Goal: Task Accomplishment & Management: Complete application form

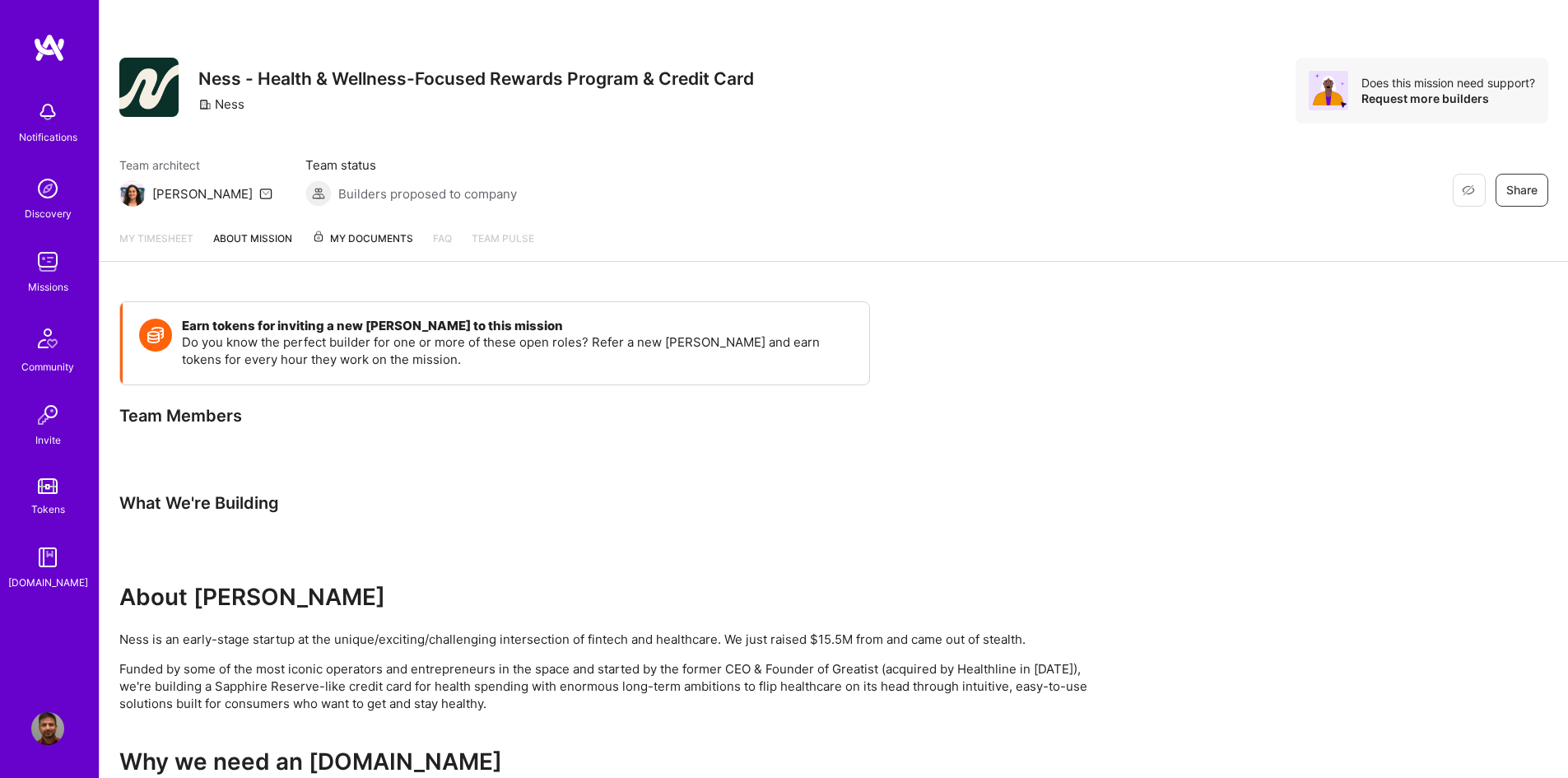
click at [47, 201] on img at bounding box center [47, 188] width 33 height 33
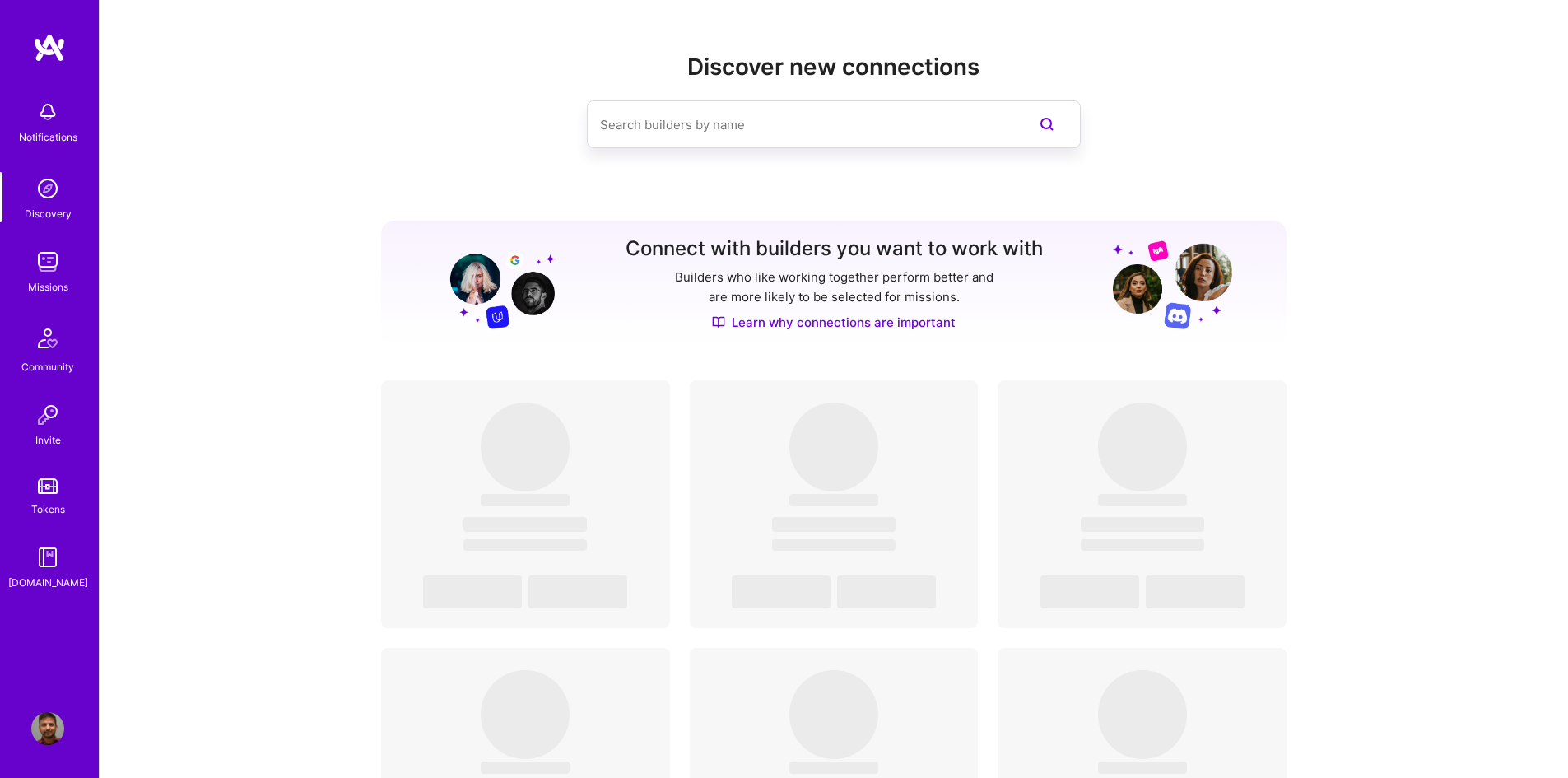
click at [50, 271] on img at bounding box center [47, 262] width 33 height 33
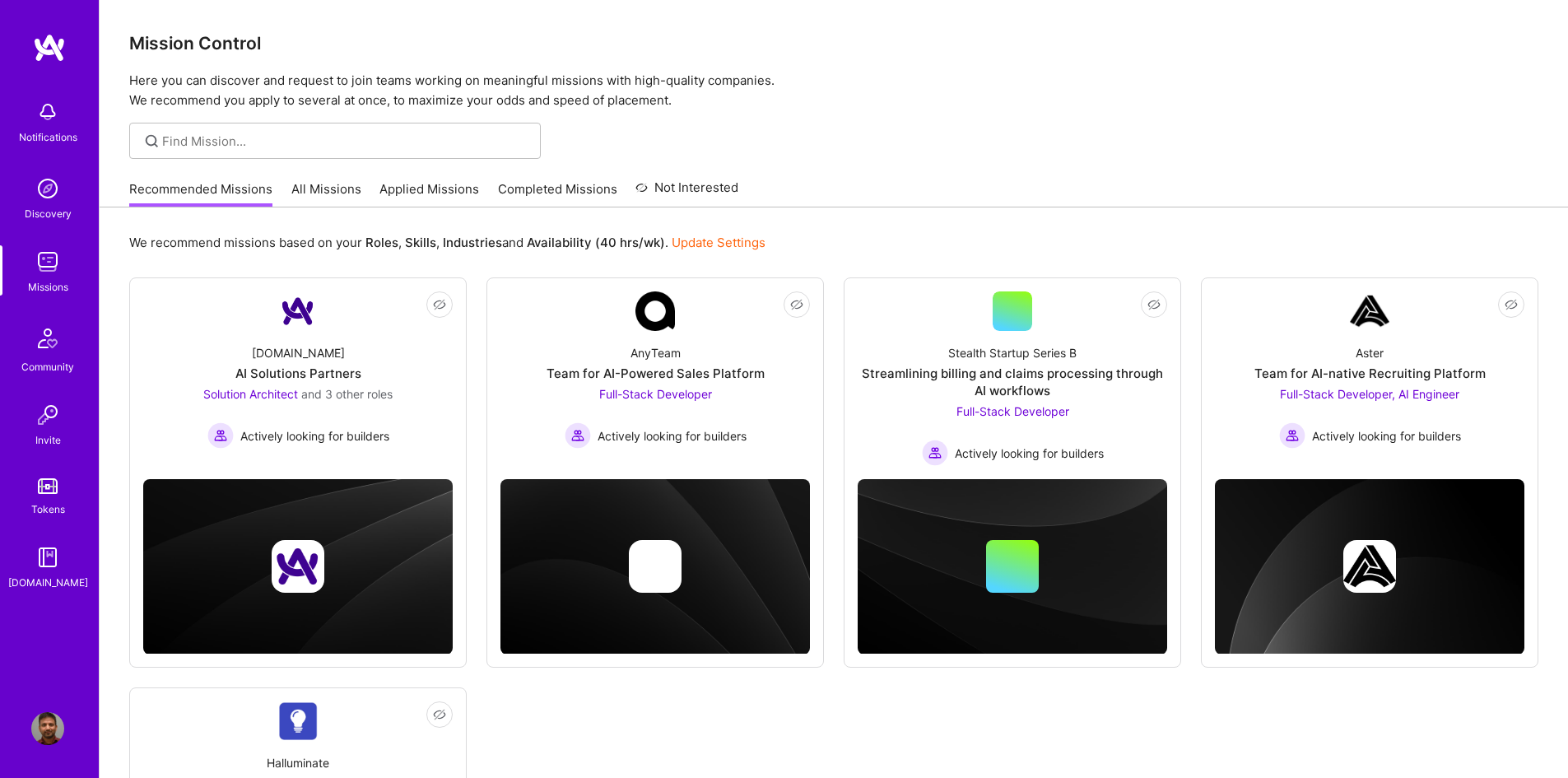
click at [317, 189] on link "All Missions" at bounding box center [326, 193] width 70 height 27
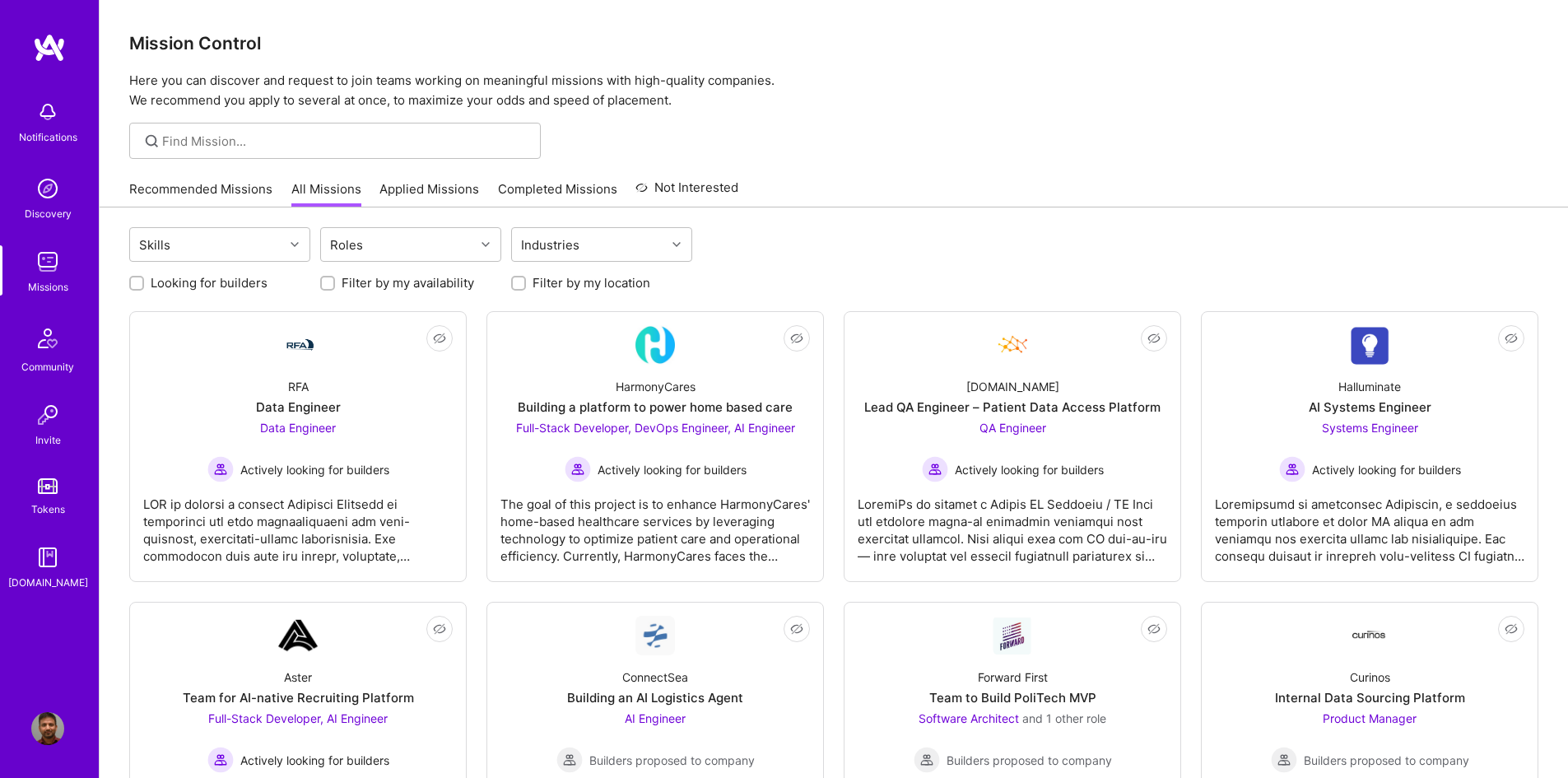
click at [394, 191] on link "Applied Missions" at bounding box center [429, 193] width 100 height 27
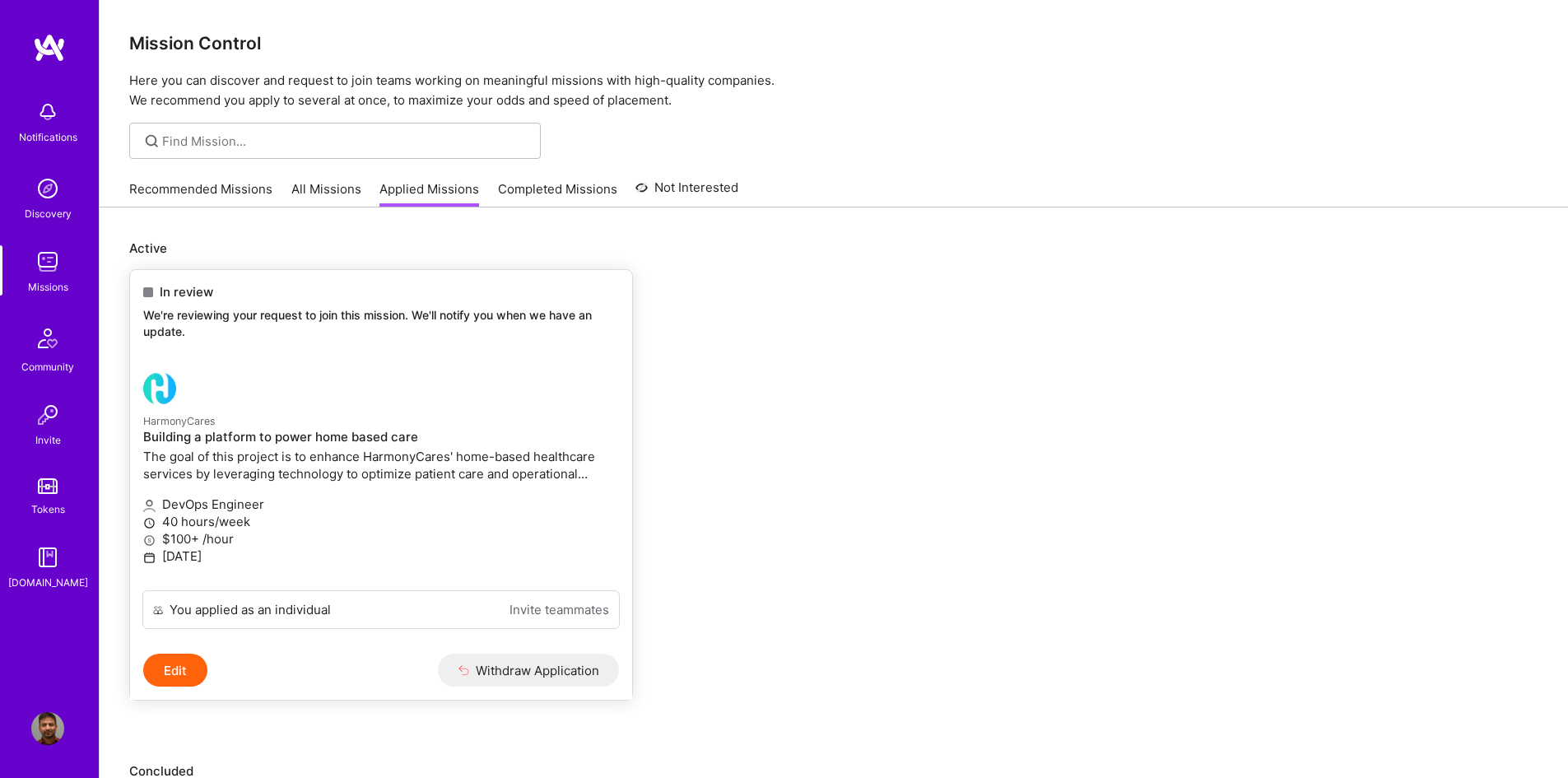
click at [190, 424] on small "HarmonyCares" at bounding box center [179, 420] width 73 height 12
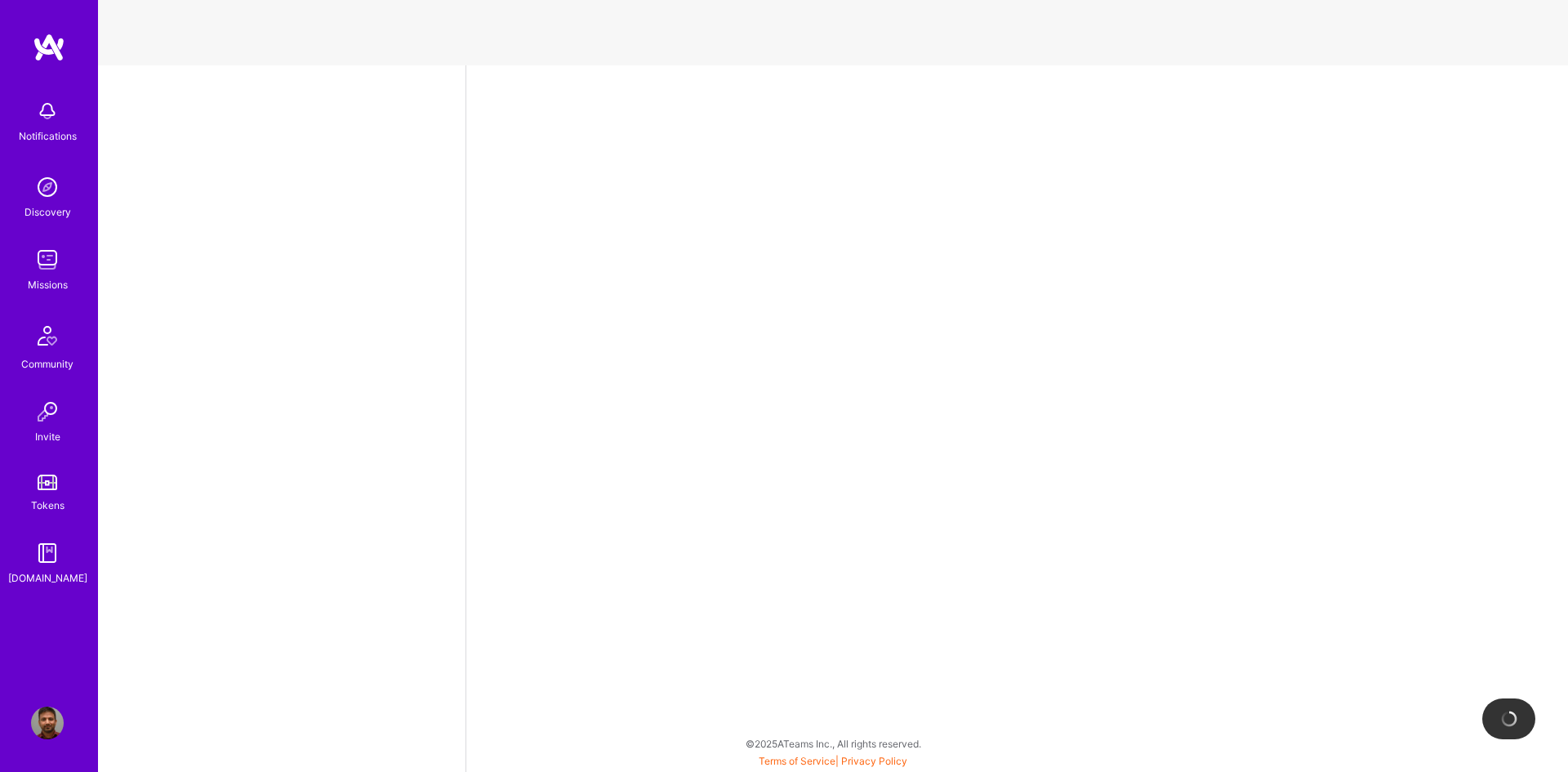
select select "CA"
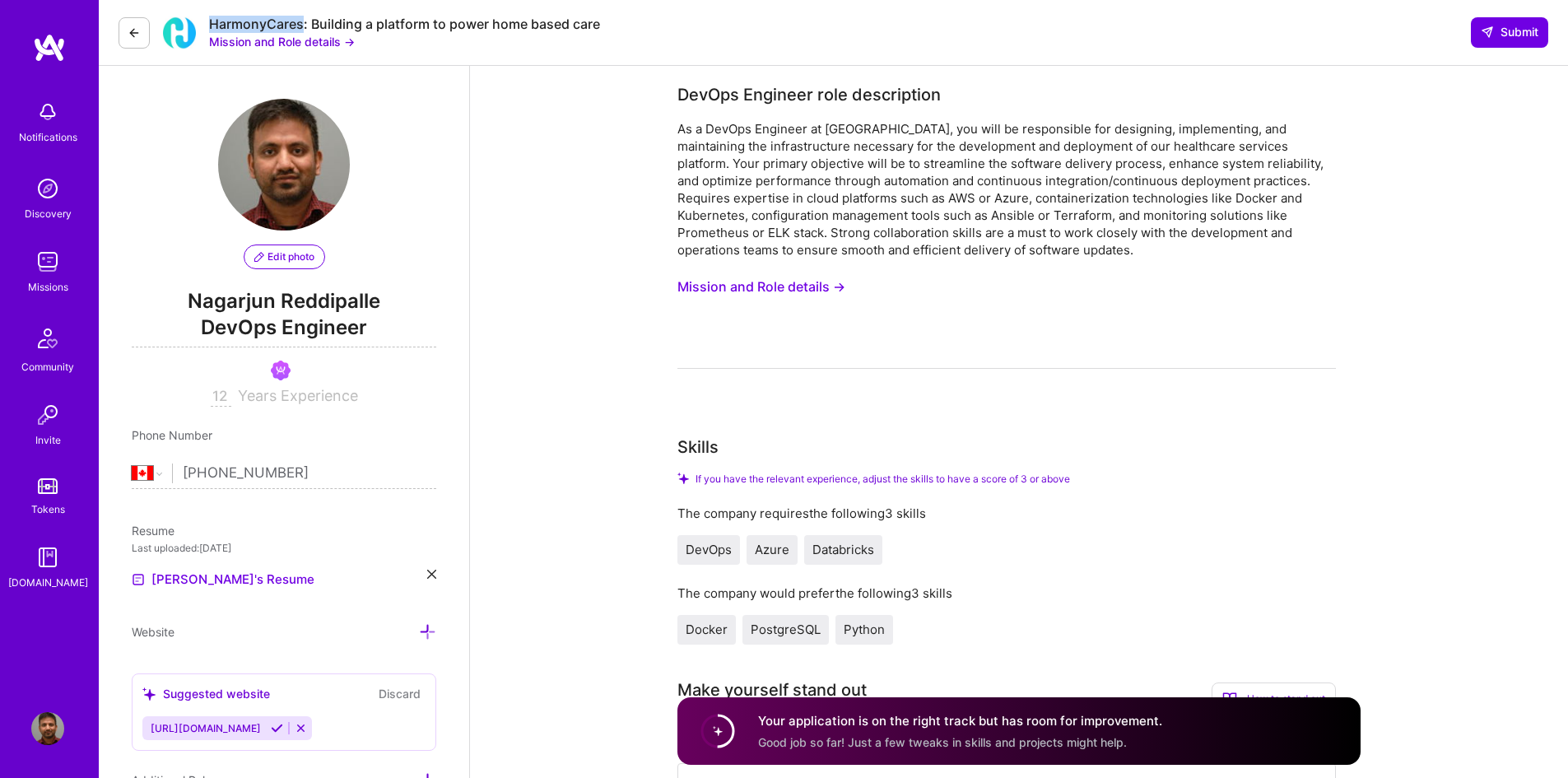
drag, startPoint x: 213, startPoint y: 24, endPoint x: 301, endPoint y: 21, distance: 88.1
click at [301, 21] on div "HarmonyCares: Building a platform to power home based care" at bounding box center [405, 24] width 391 height 18
copy div "HarmonyCares"
click at [51, 246] on img at bounding box center [47, 262] width 33 height 33
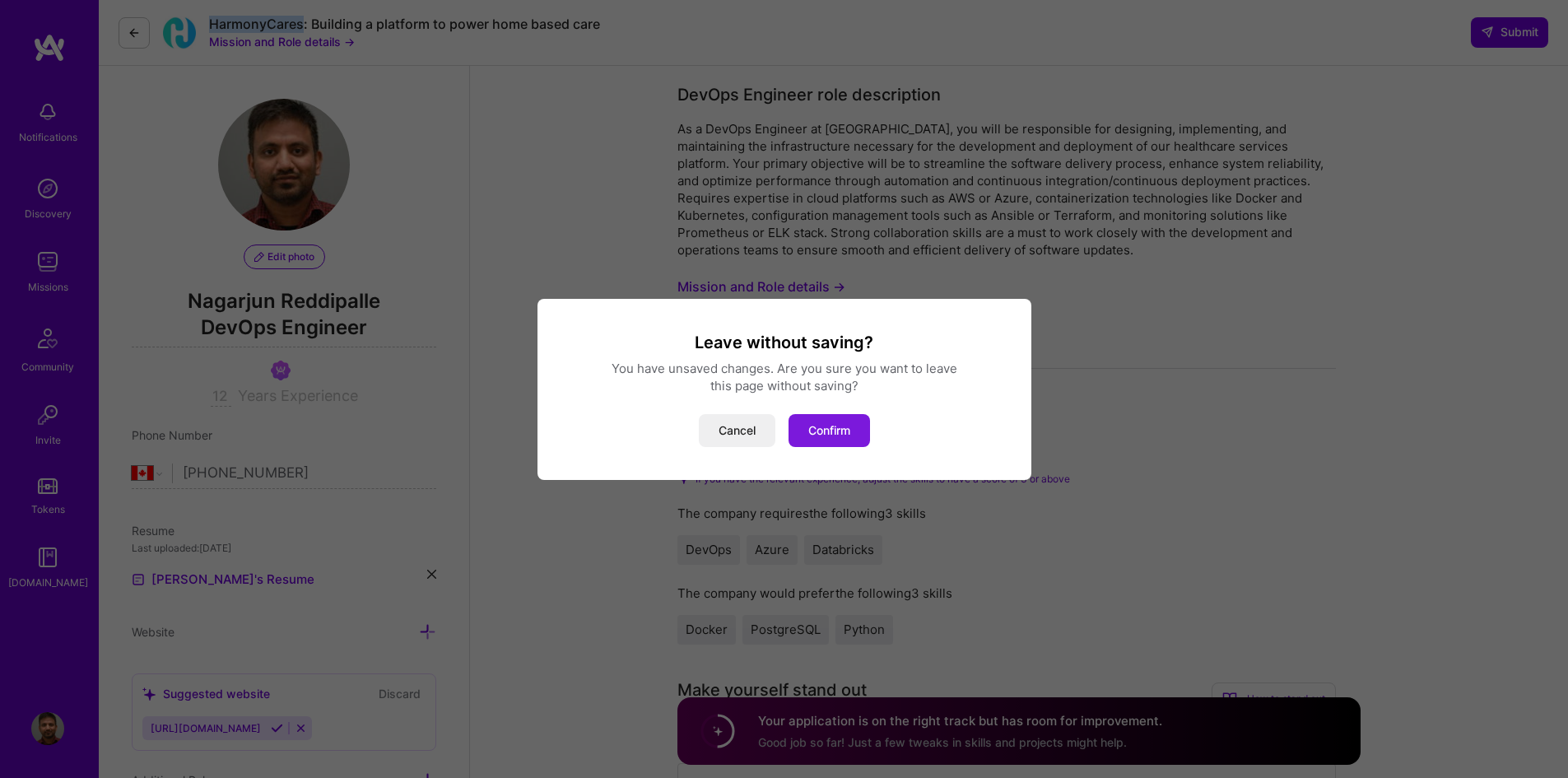
click at [808, 431] on button "Confirm" at bounding box center [829, 430] width 81 height 33
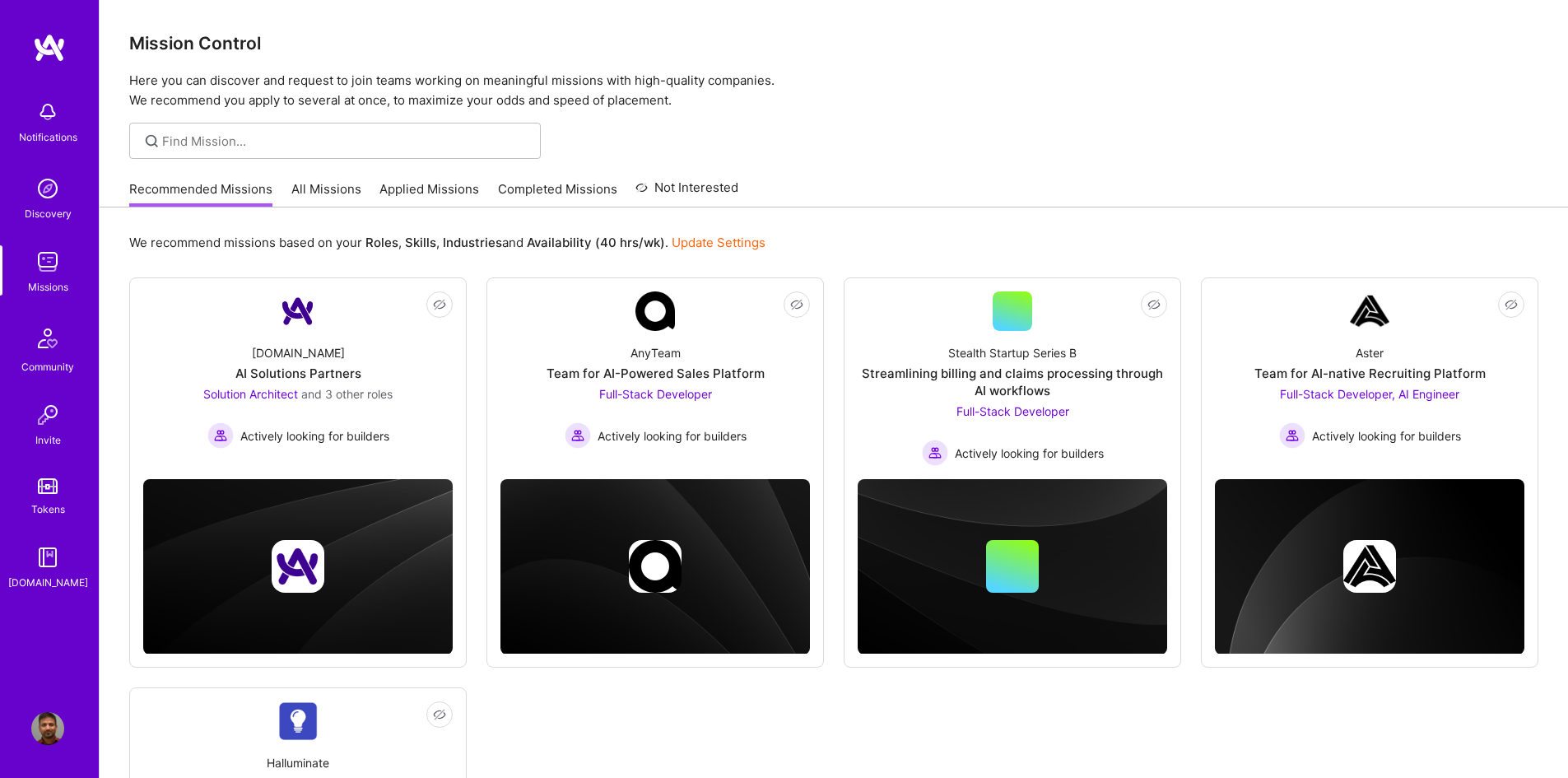
click at [433, 189] on link "Applied Missions" at bounding box center [429, 193] width 100 height 27
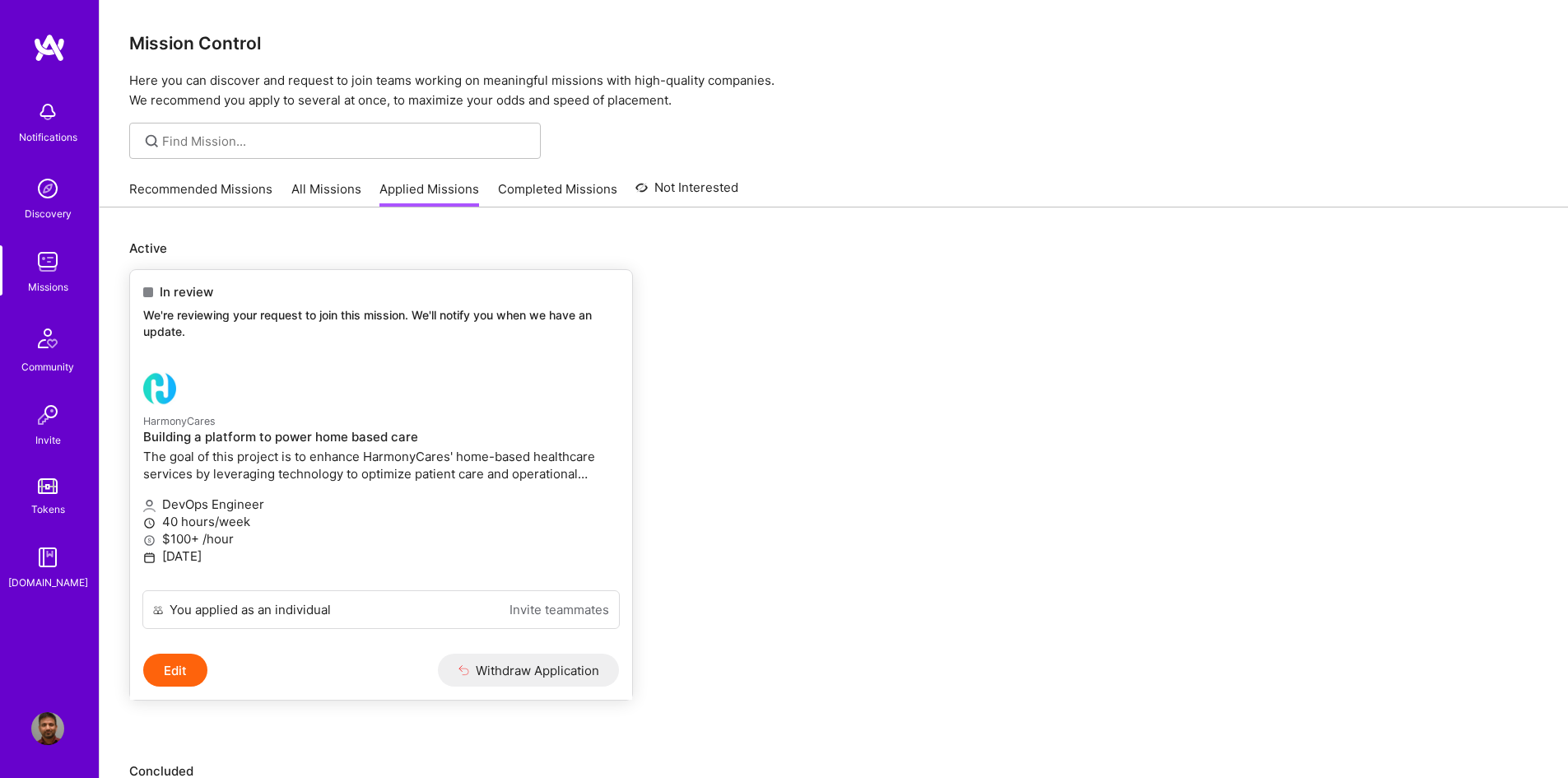
click at [437, 401] on div at bounding box center [301, 388] width 317 height 33
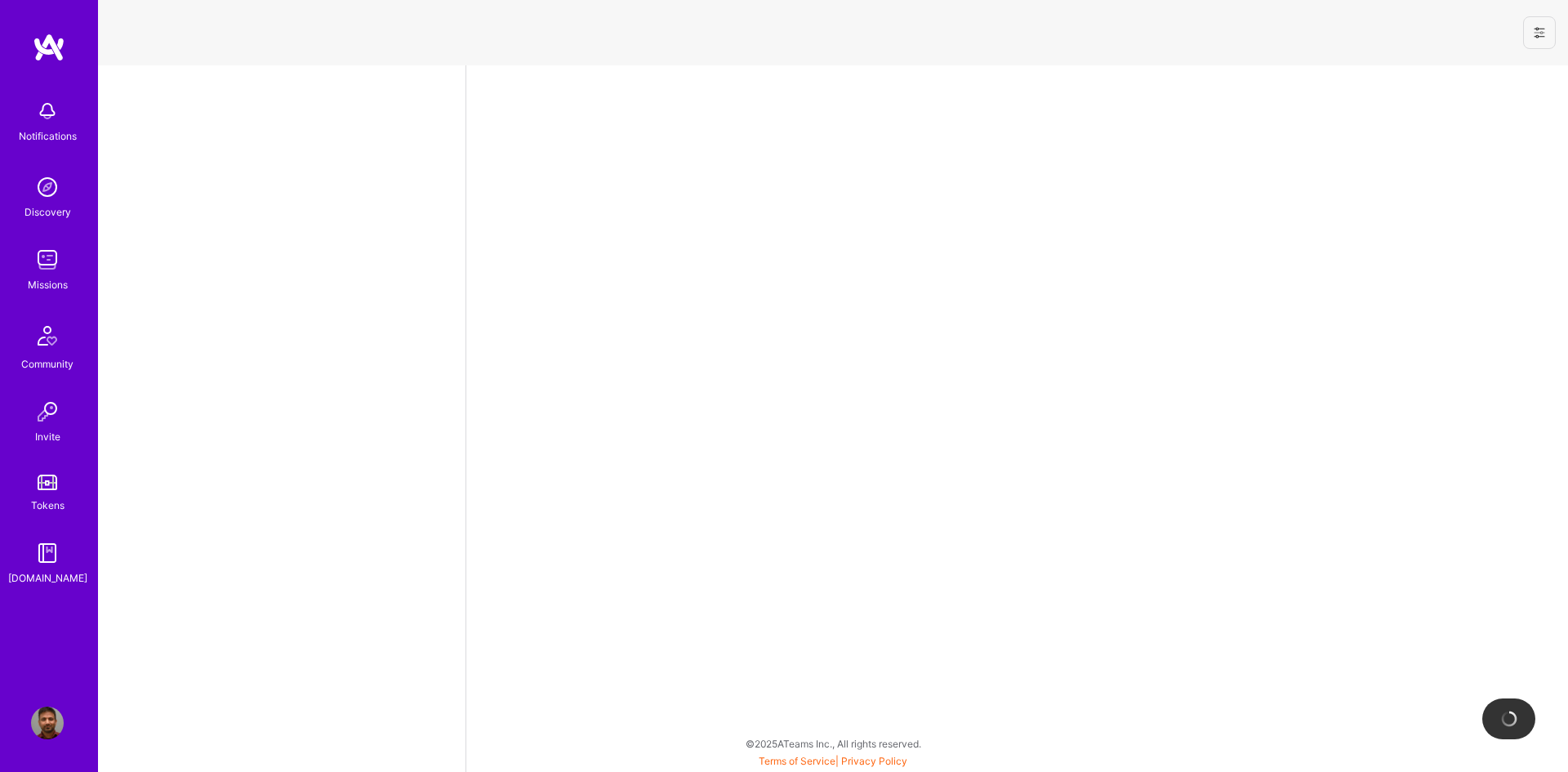
select select "CA"
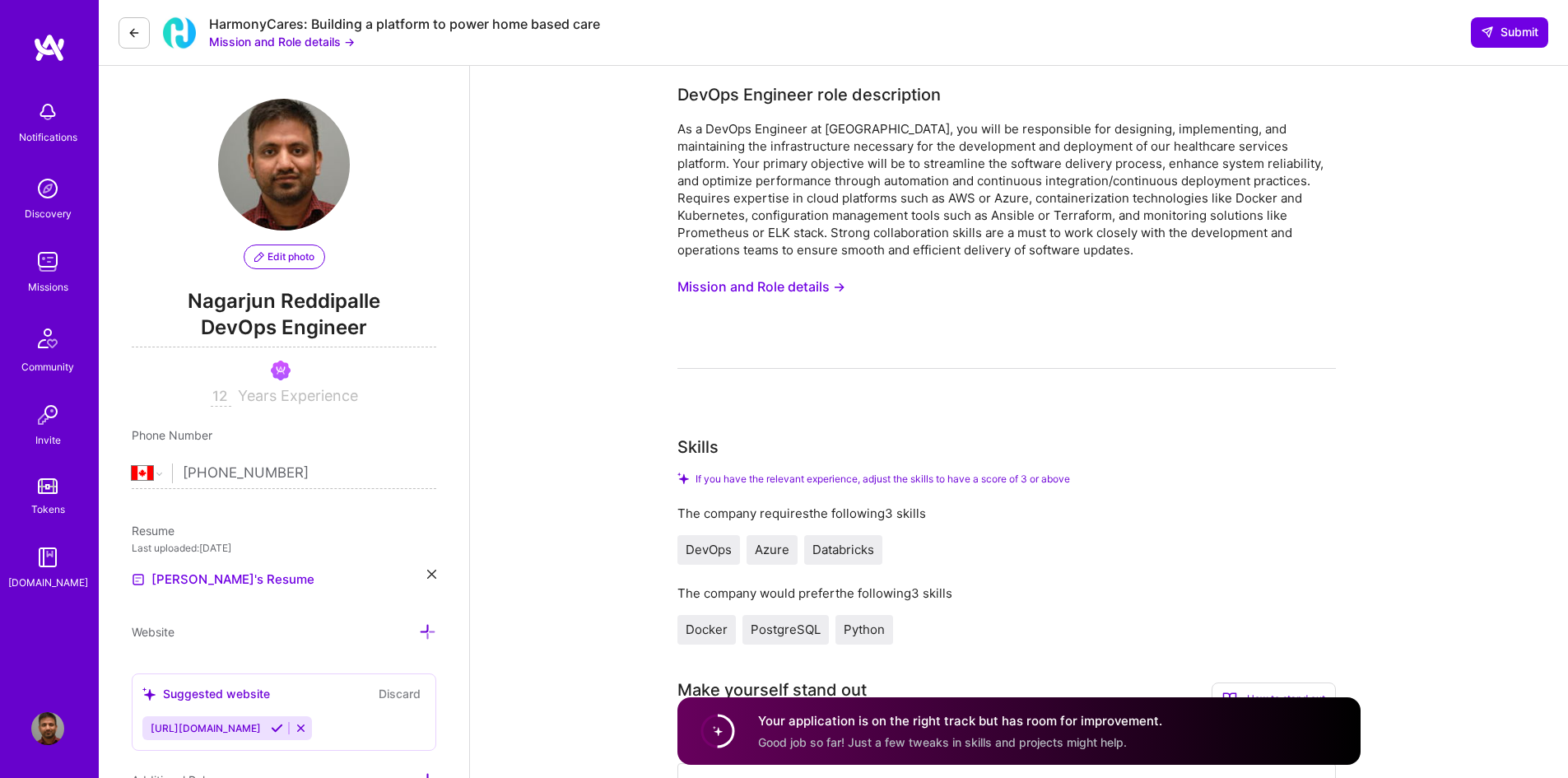
click at [48, 265] on img at bounding box center [47, 262] width 33 height 33
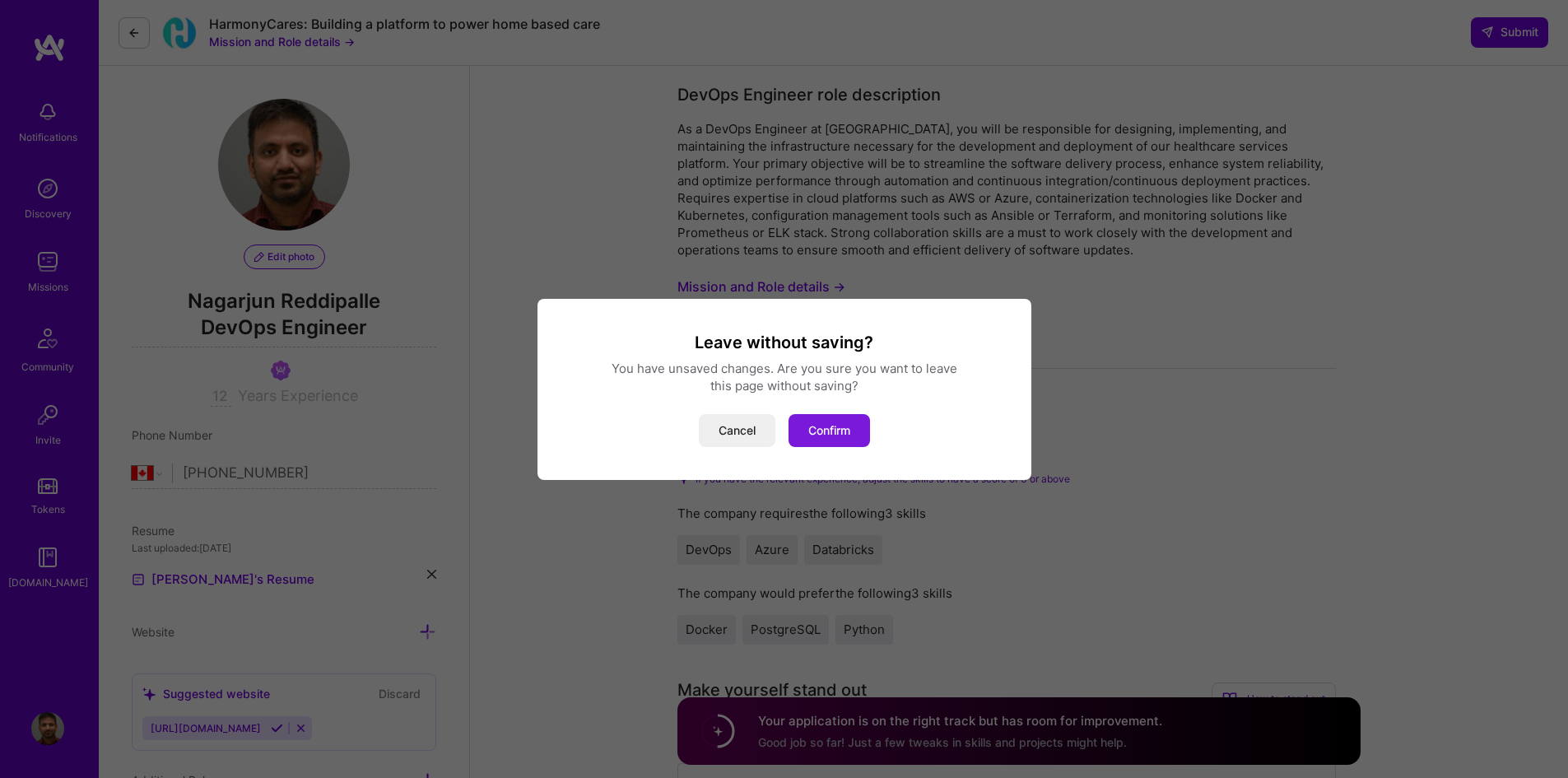
click at [834, 420] on button "Confirm" at bounding box center [829, 430] width 81 height 33
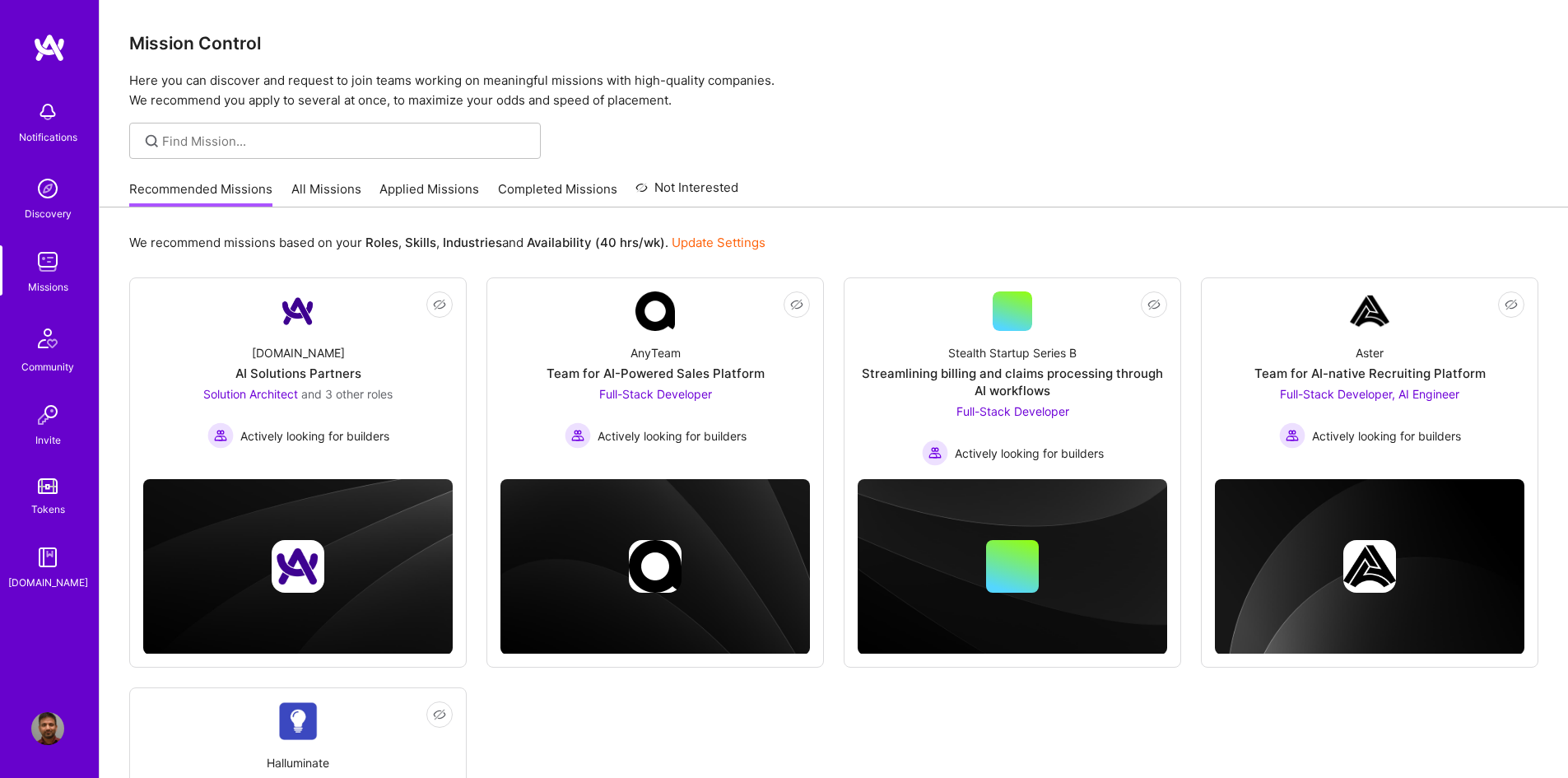
click at [440, 191] on link "Applied Missions" at bounding box center [429, 193] width 100 height 27
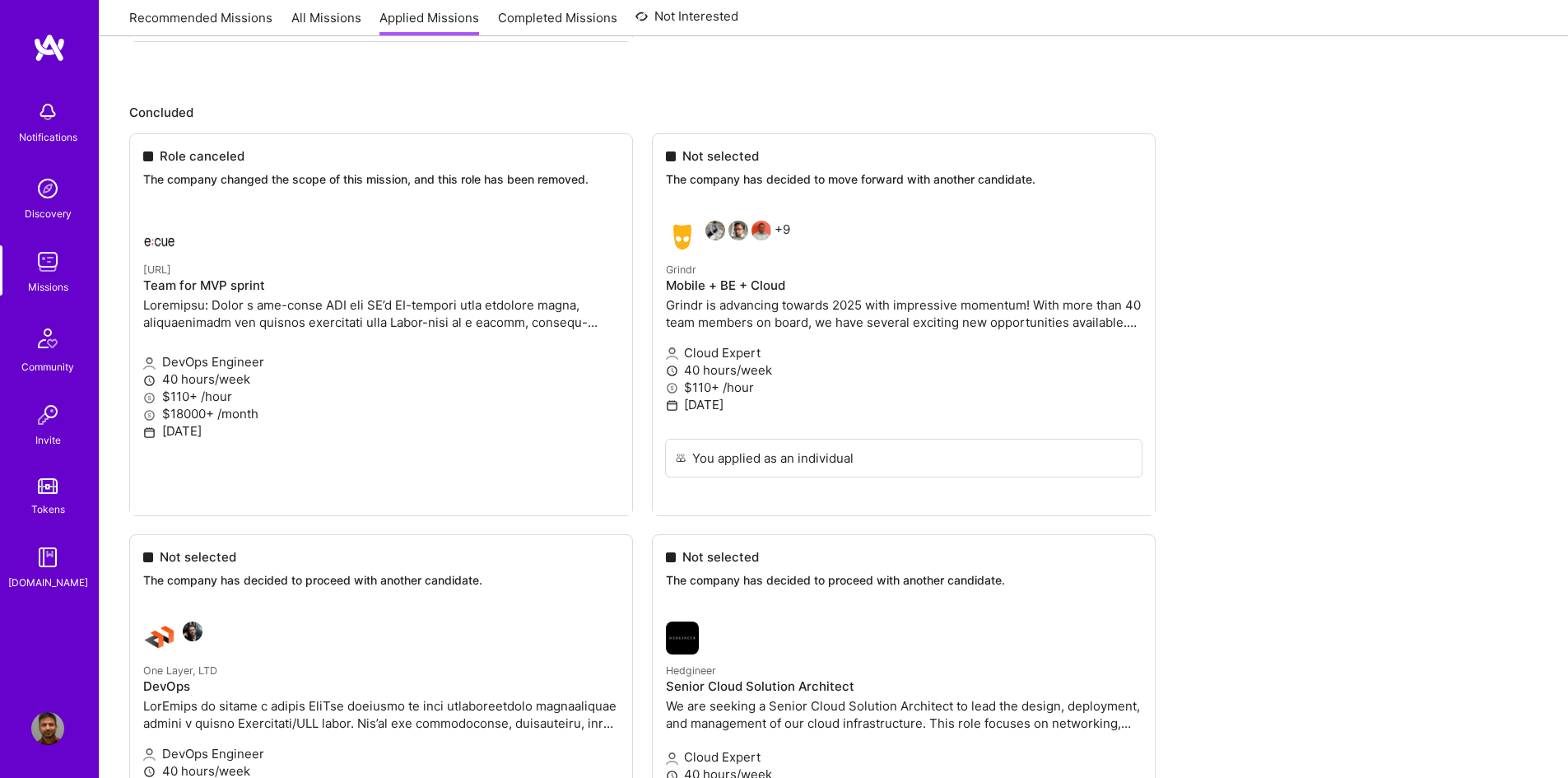
scroll to position [164, 0]
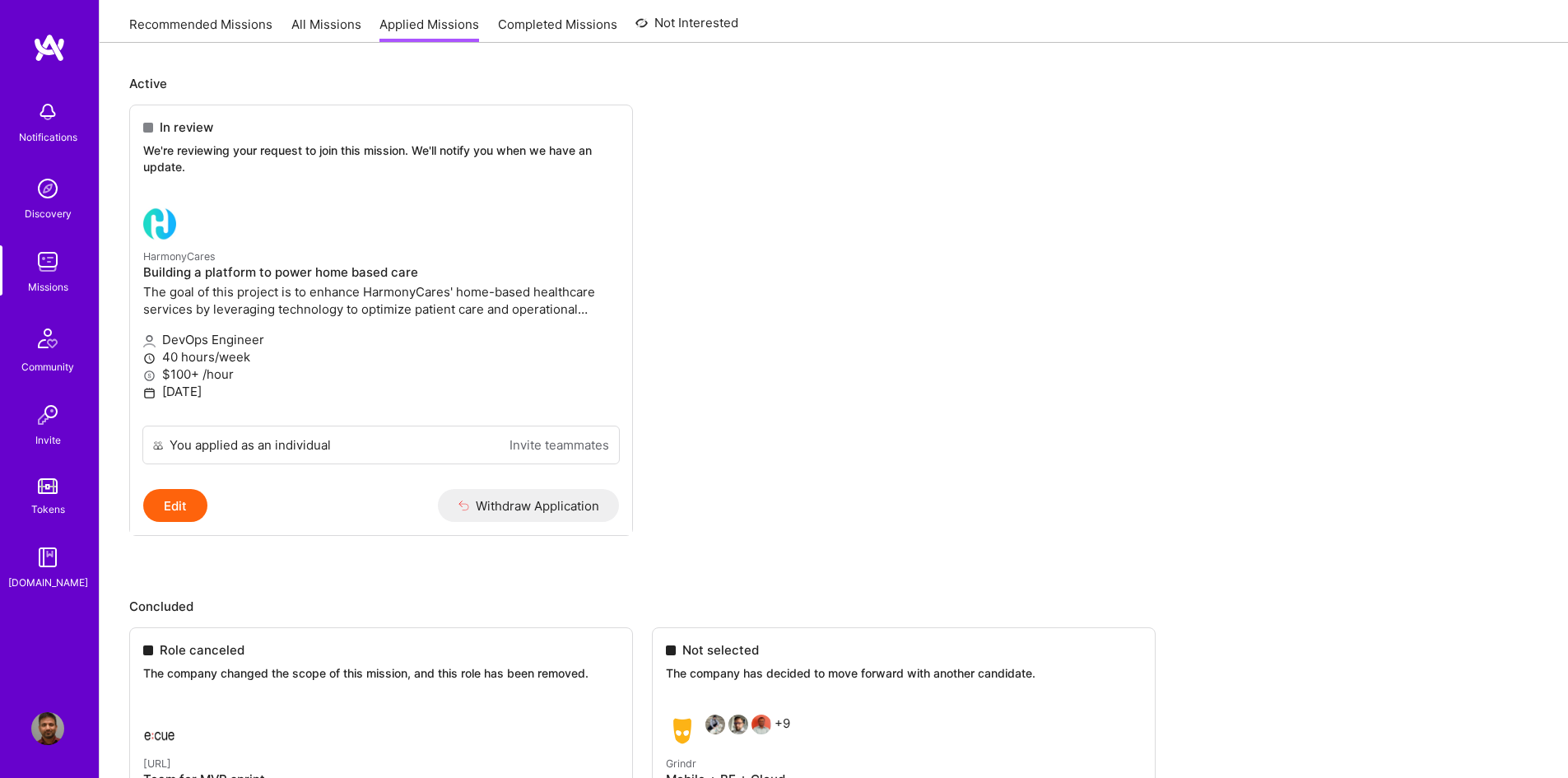
click at [306, 24] on link "All Missions" at bounding box center [326, 29] width 70 height 27
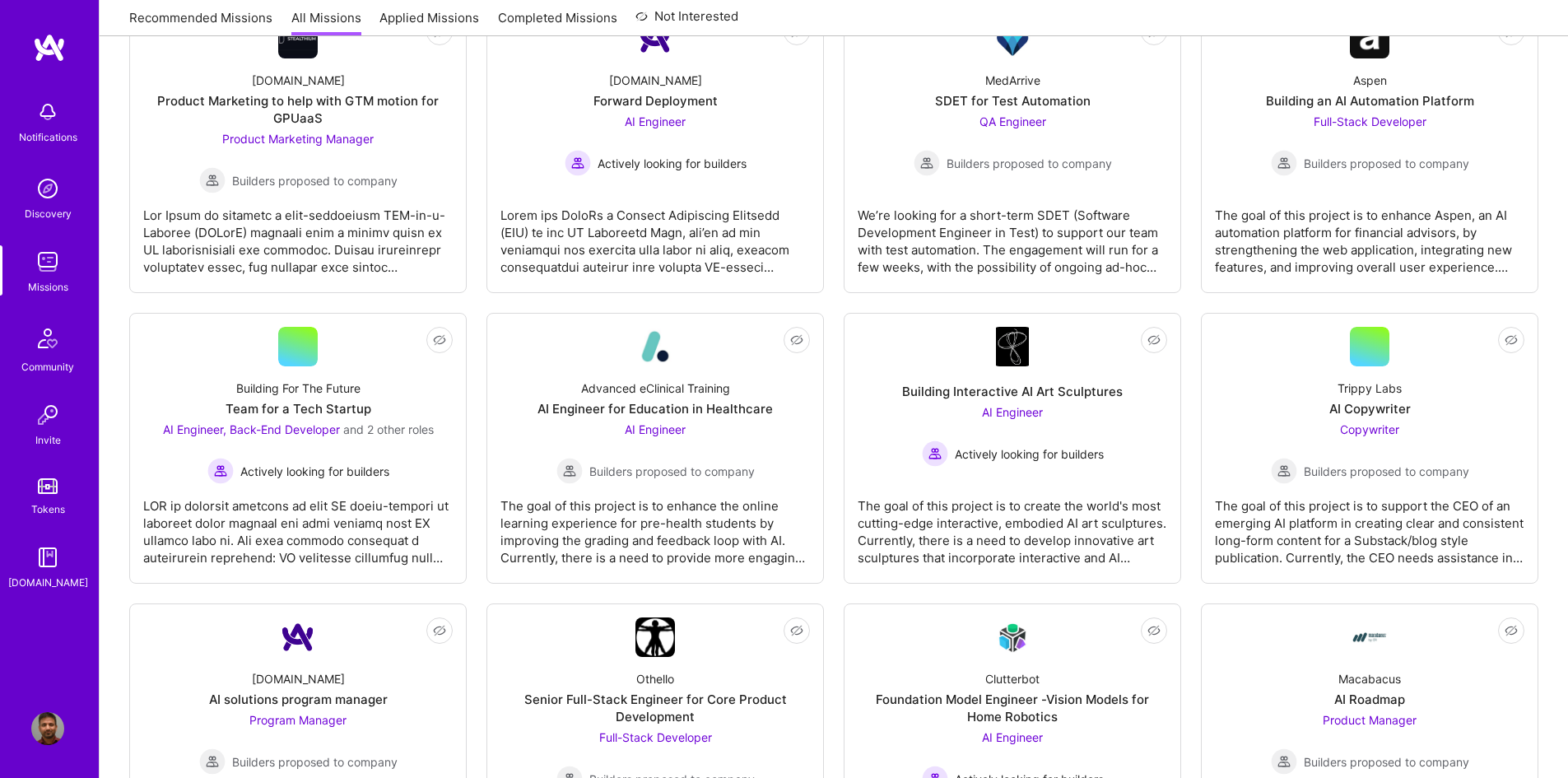
scroll to position [1728, 0]
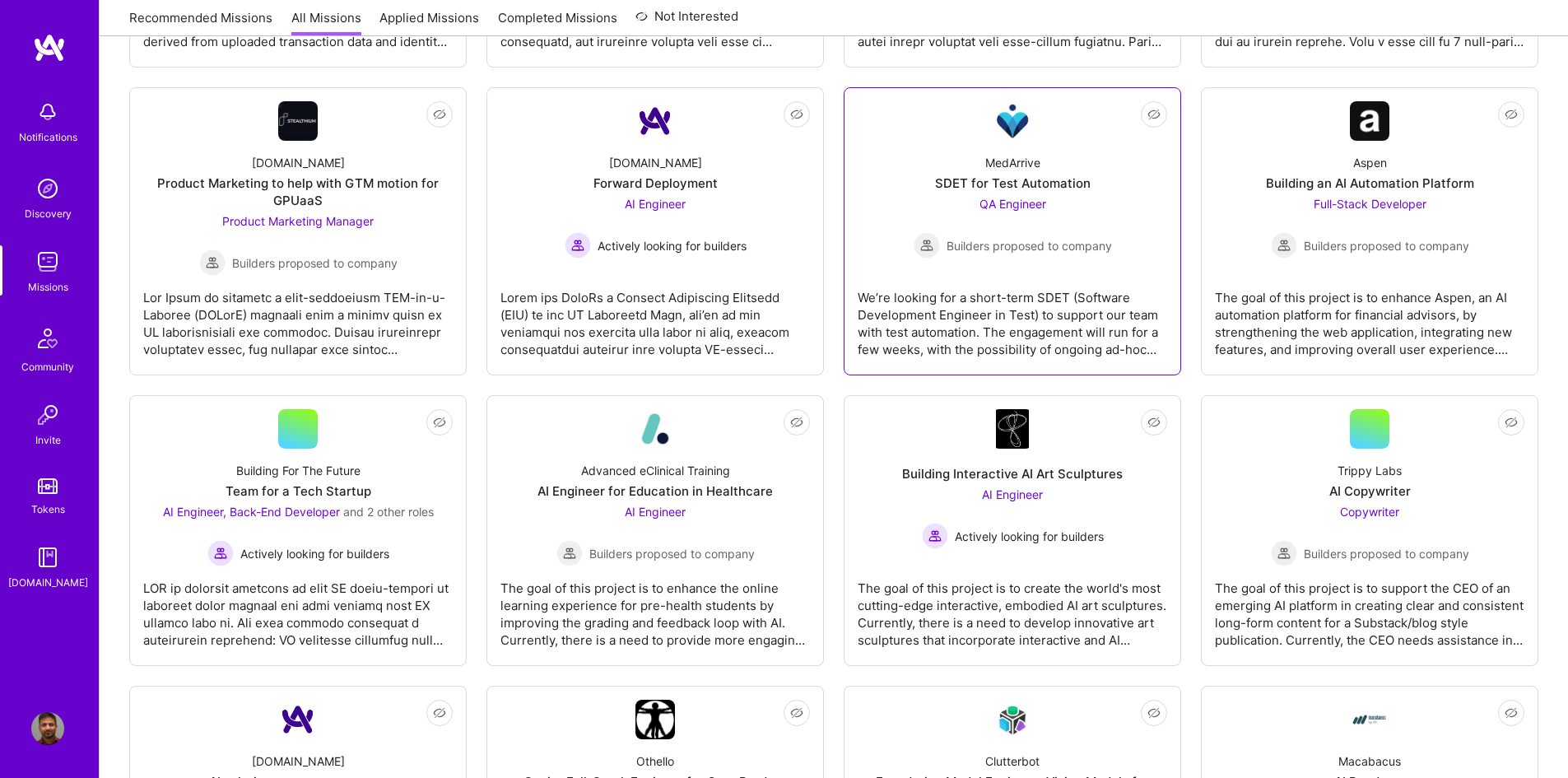
click at [1068, 303] on div "We’re looking for a short-term SDET (Software Development Engineer in Test) to …" at bounding box center [1012, 317] width 309 height 82
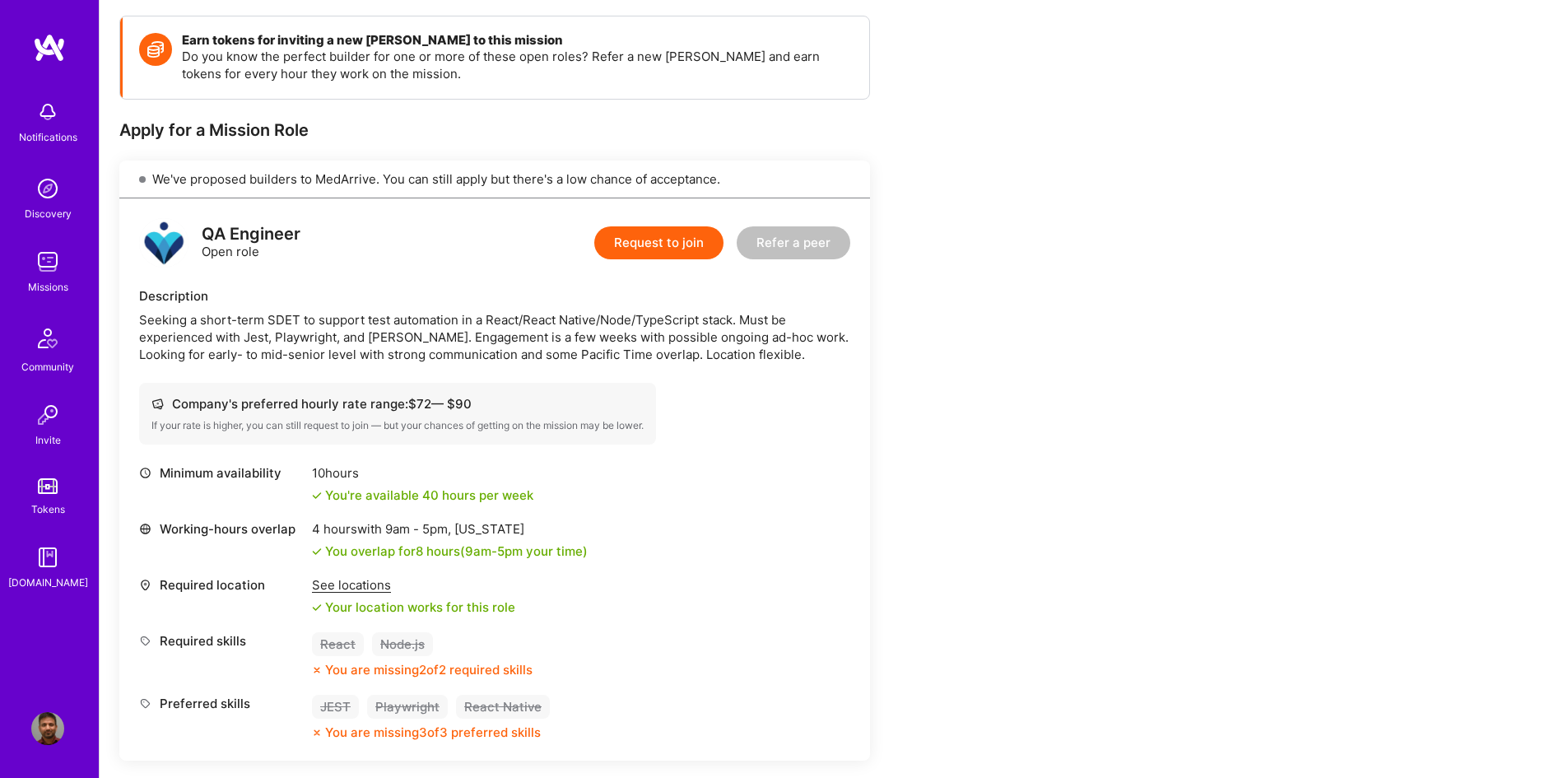
scroll to position [247, 0]
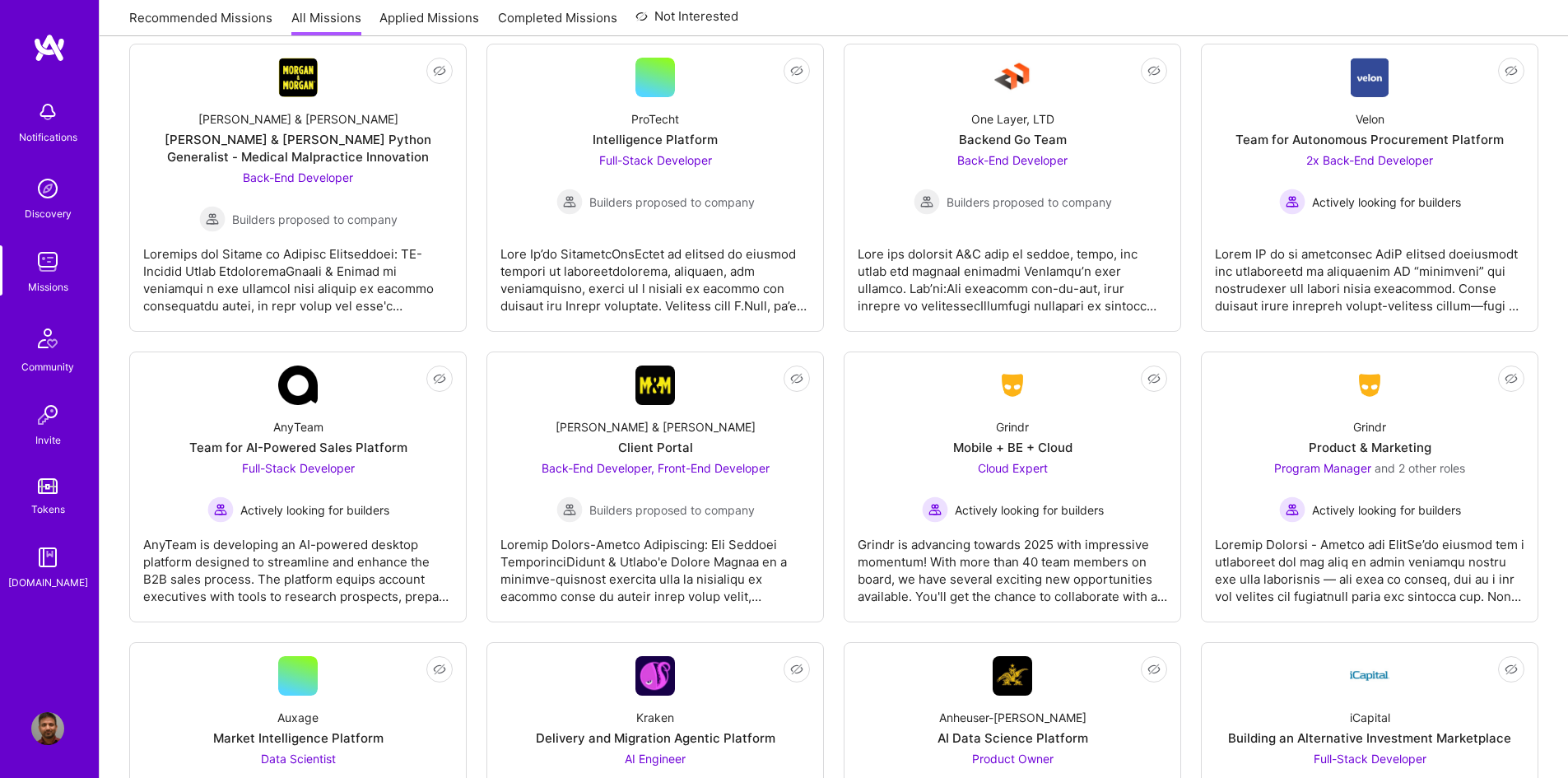
scroll to position [3621, 0]
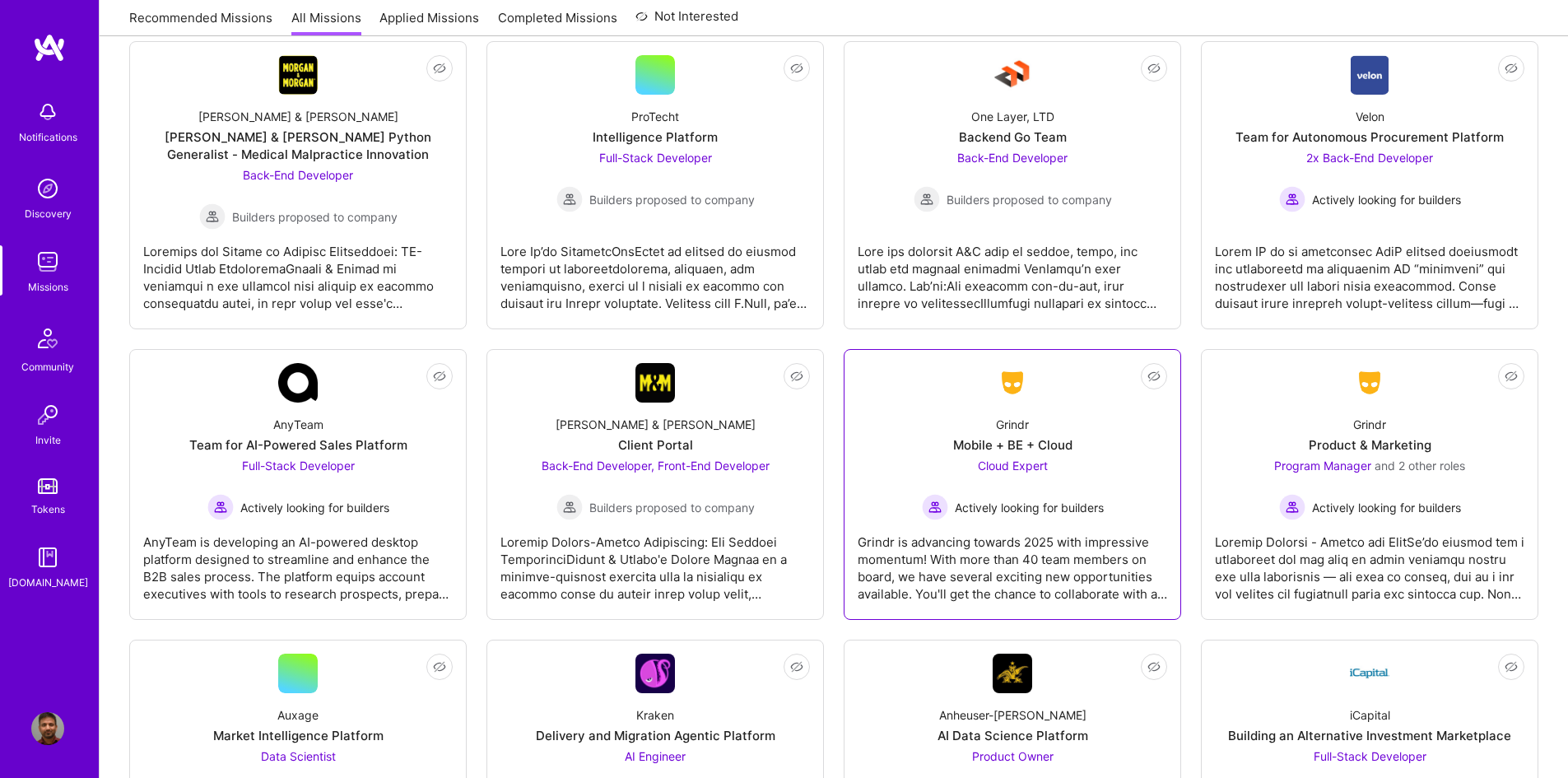
click at [1014, 466] on span "Cloud Expert" at bounding box center [1013, 465] width 70 height 14
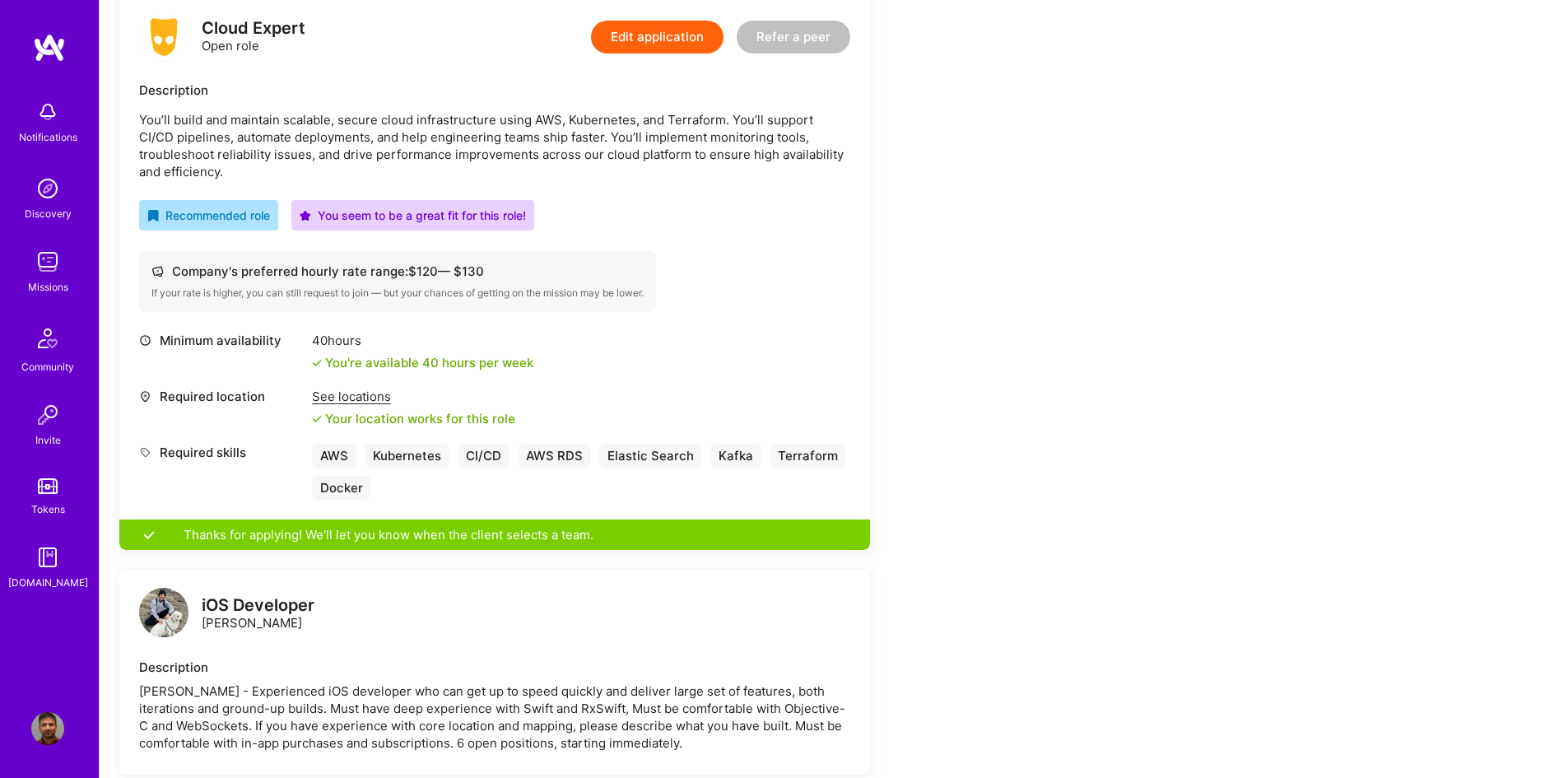
scroll to position [82, 0]
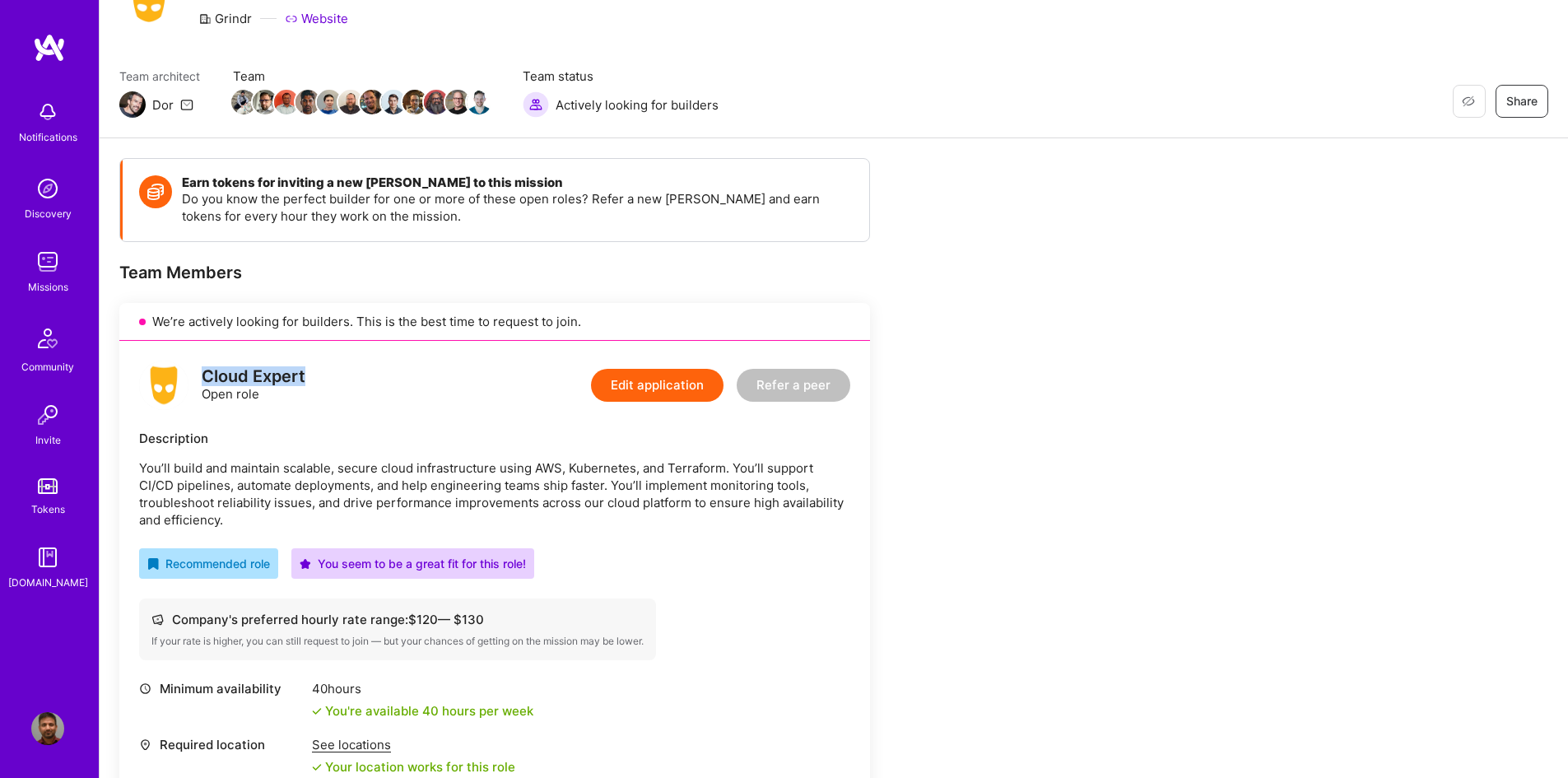
drag, startPoint x: 306, startPoint y: 381, endPoint x: 203, endPoint y: 374, distance: 103.2
click at [203, 374] on div "Cloud Expert Open role Edit application Refer a peer" at bounding box center [494, 385] width 711 height 50
click at [50, 188] on img at bounding box center [47, 188] width 33 height 33
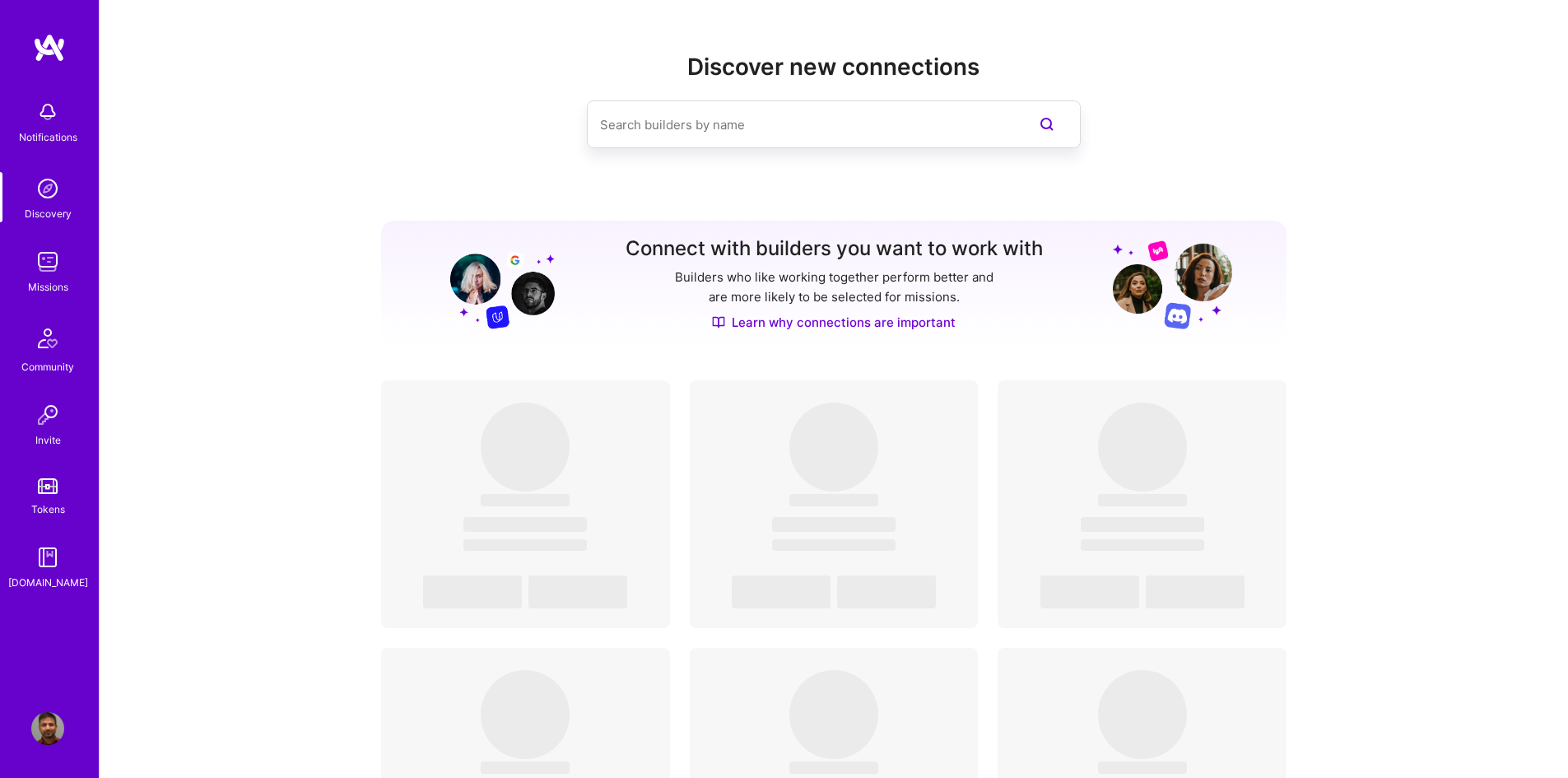
click at [61, 268] on img at bounding box center [47, 262] width 33 height 33
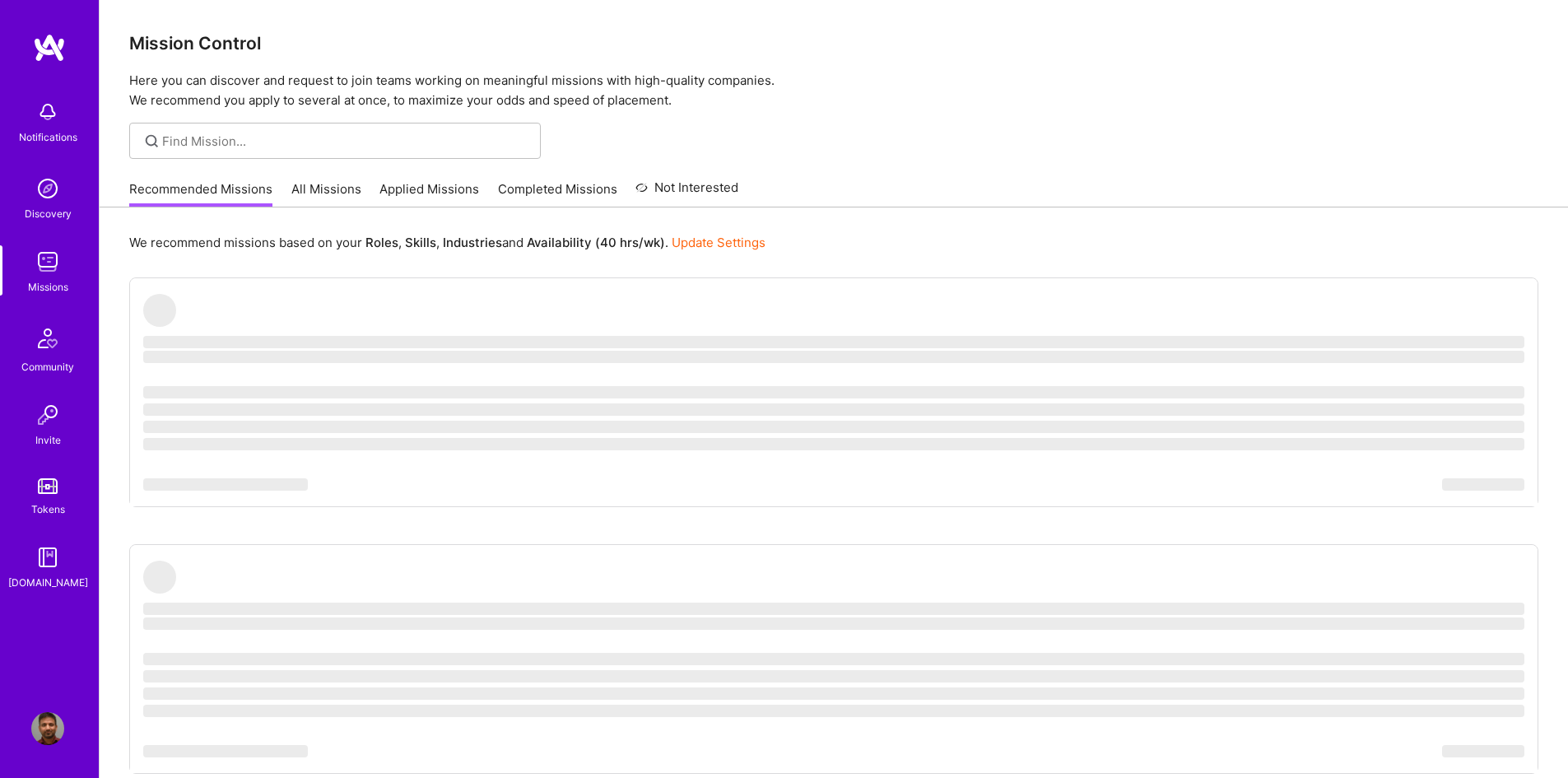
click at [417, 191] on link "Applied Missions" at bounding box center [429, 193] width 100 height 27
